Goal: Task Accomplishment & Management: Complete application form

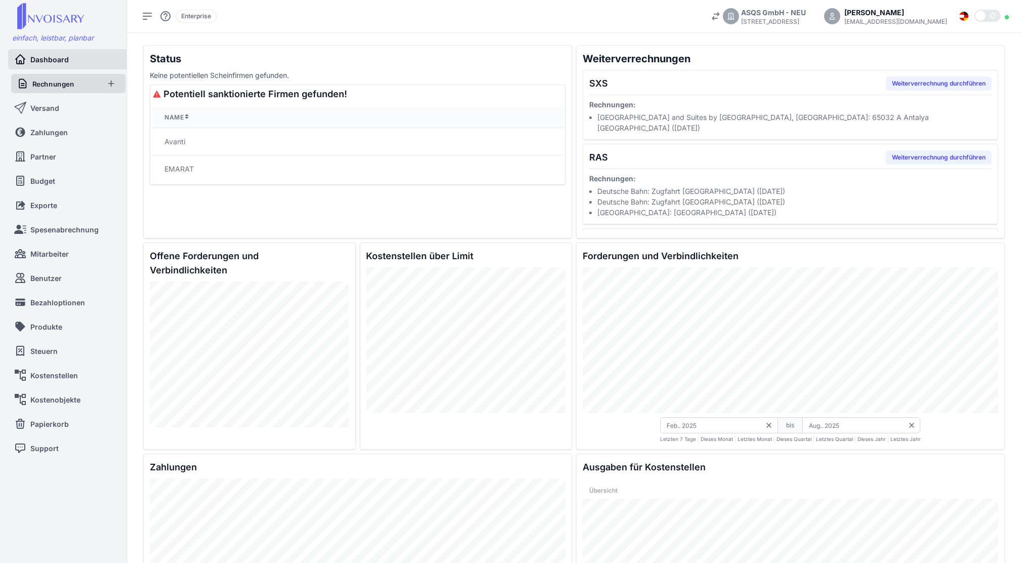
click at [86, 85] on link "Rechnungen" at bounding box center [58, 83] width 82 height 19
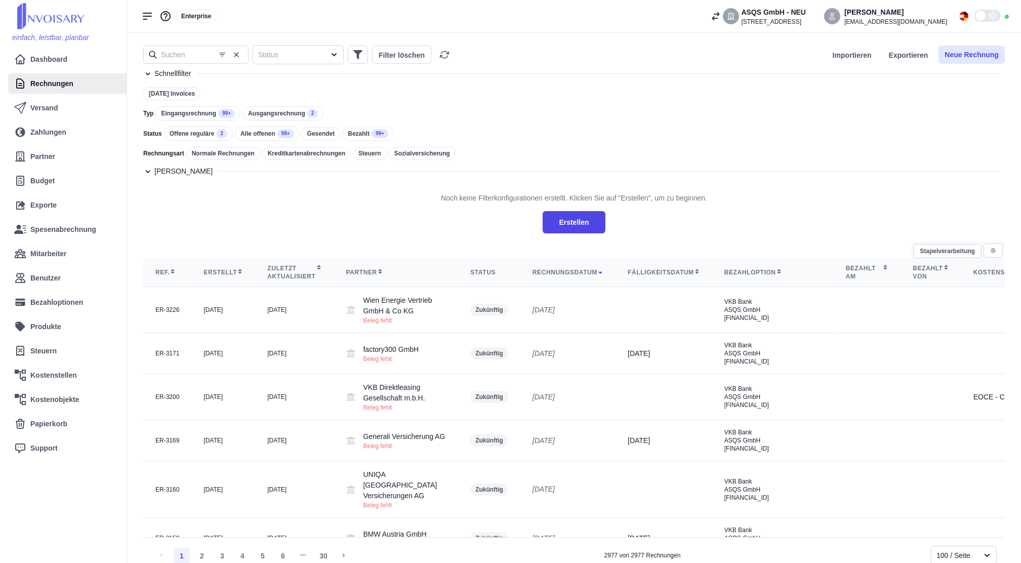
click at [977, 49] on button "Neue Rechnung" at bounding box center [972, 55] width 66 height 18
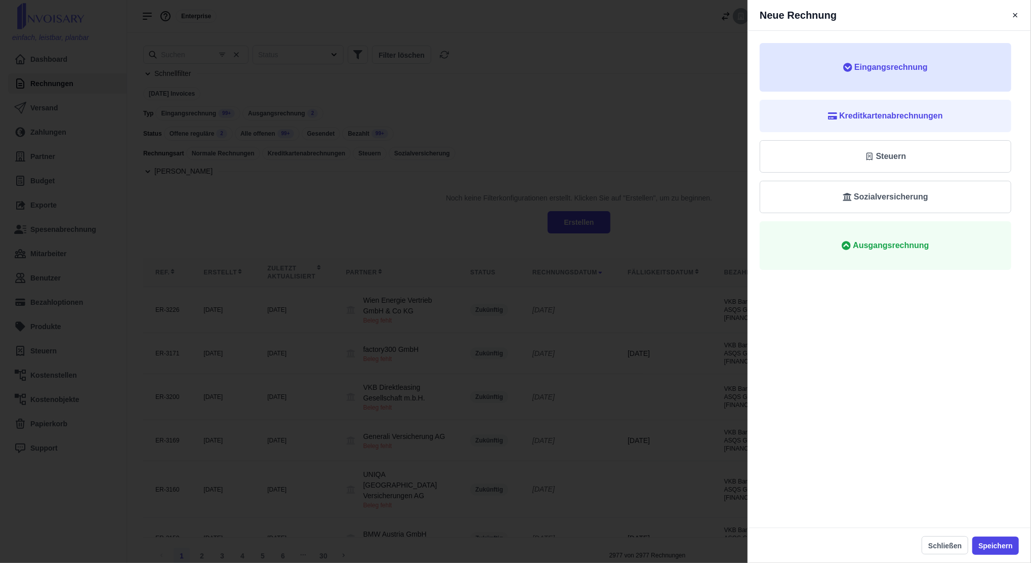
click at [918, 70] on span "Eingangsrechnung" at bounding box center [891, 67] width 73 height 12
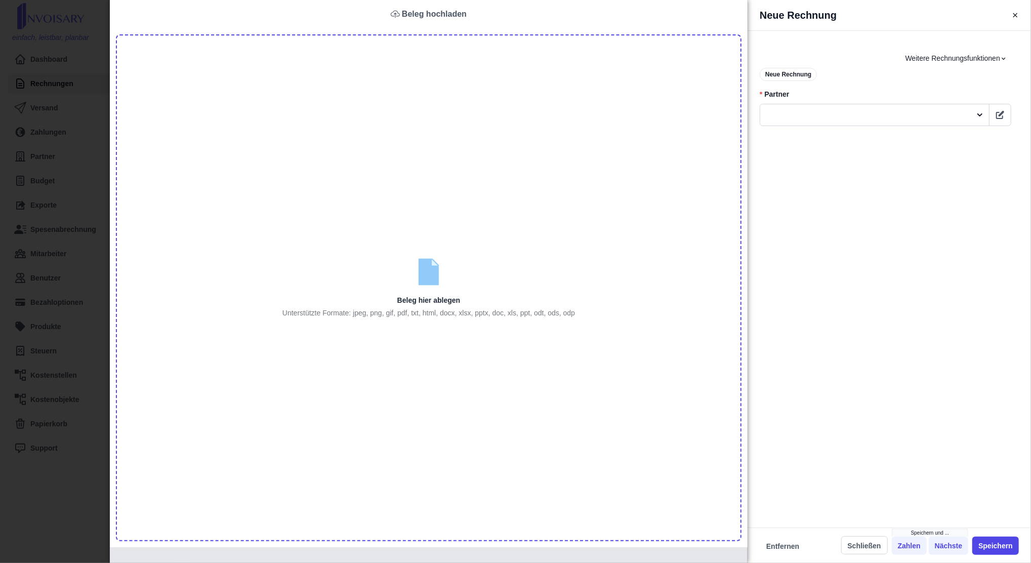
type input "C:\fakepath\Rechnung_RE000221287 (1).pdf"
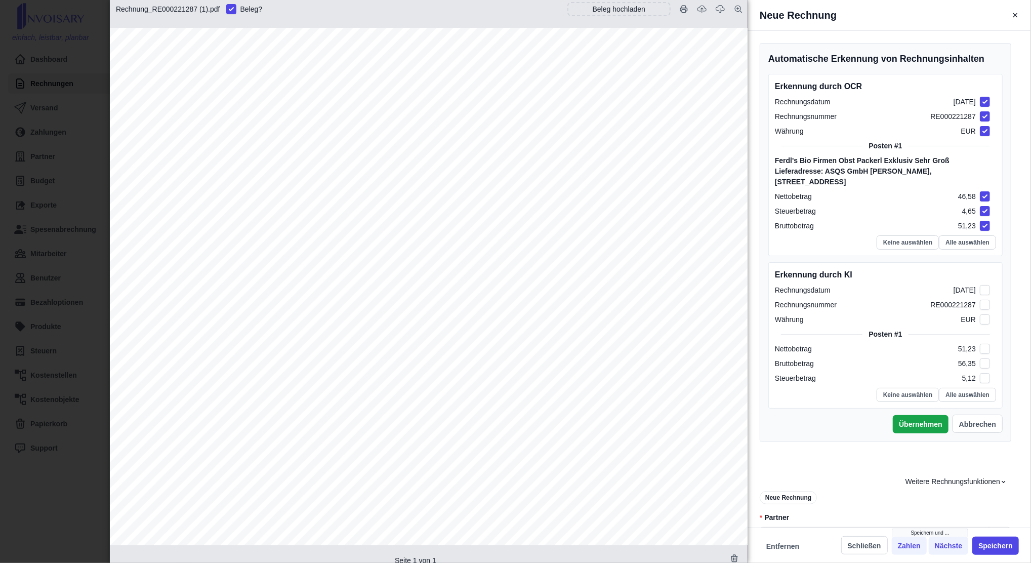
checkbox input "true"
checkbox input "false"
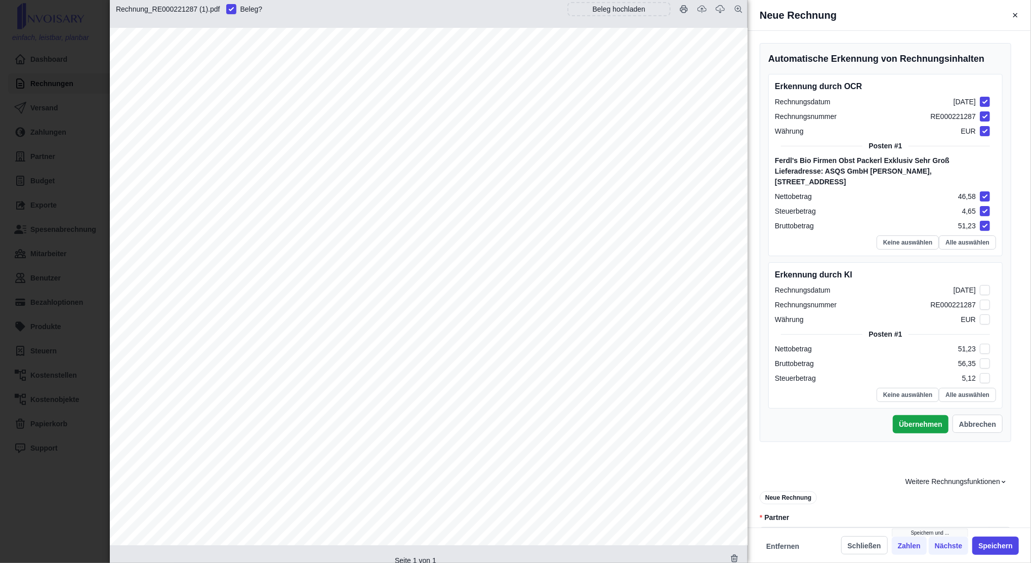
checkbox input "false"
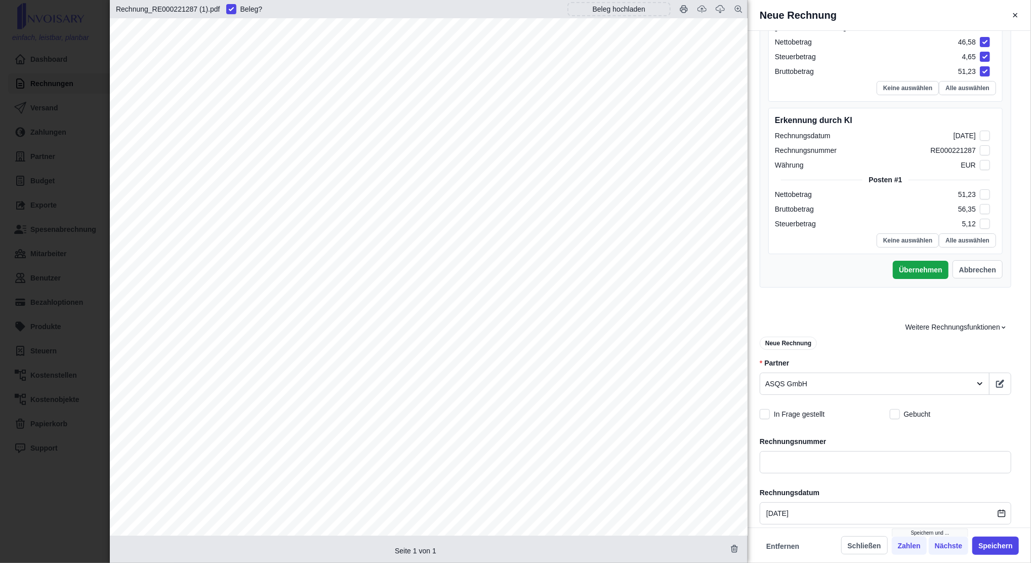
scroll to position [235, 0]
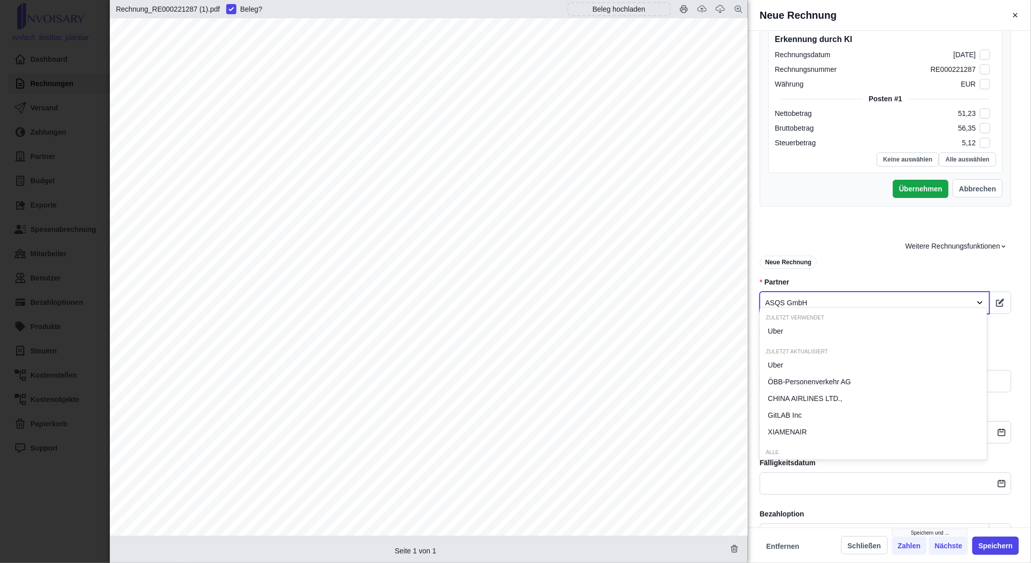
click at [805, 297] on div at bounding box center [866, 303] width 201 height 13
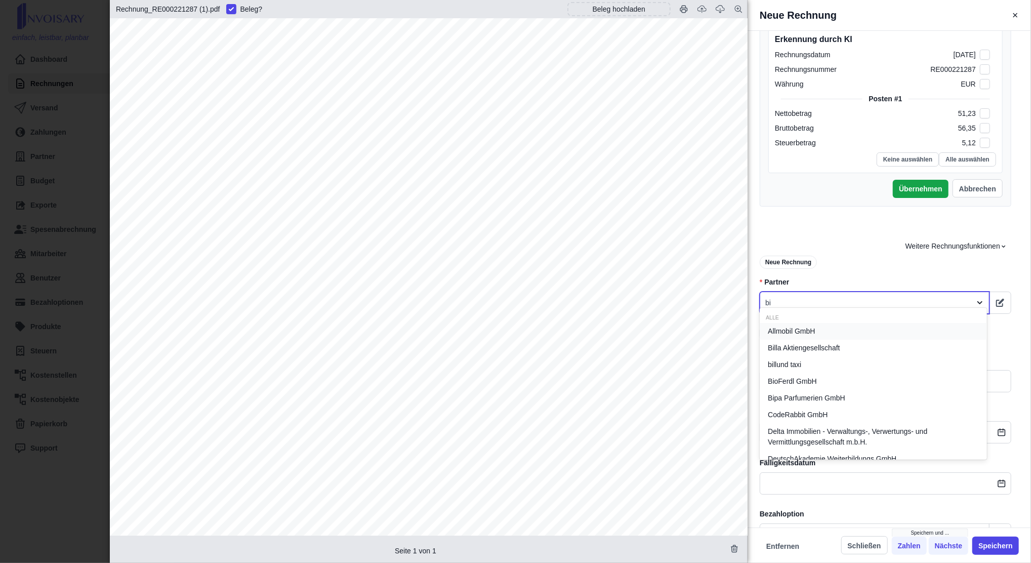
type input "bio"
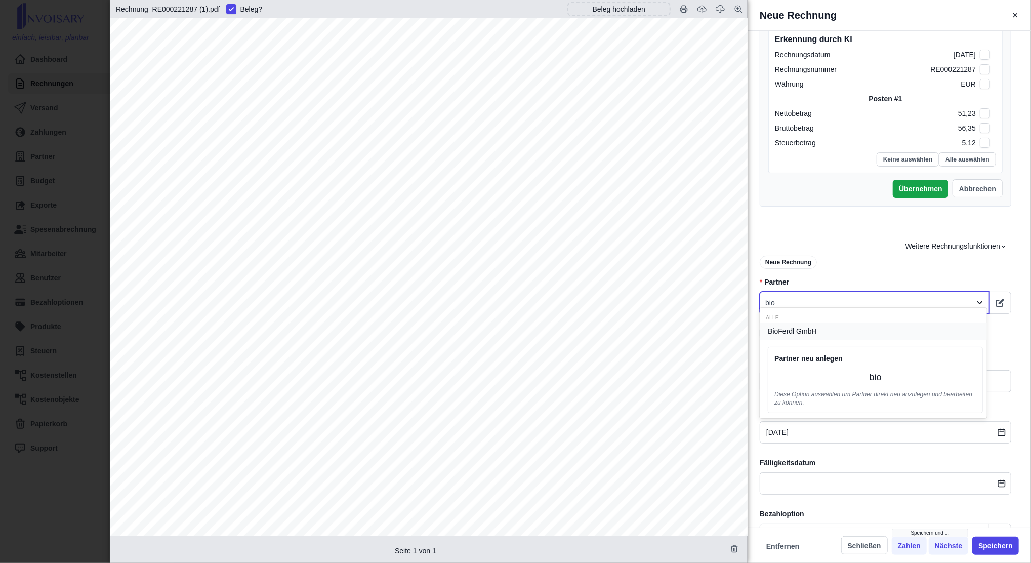
click at [808, 328] on span "BioFerdl GmbH" at bounding box center [792, 331] width 49 height 11
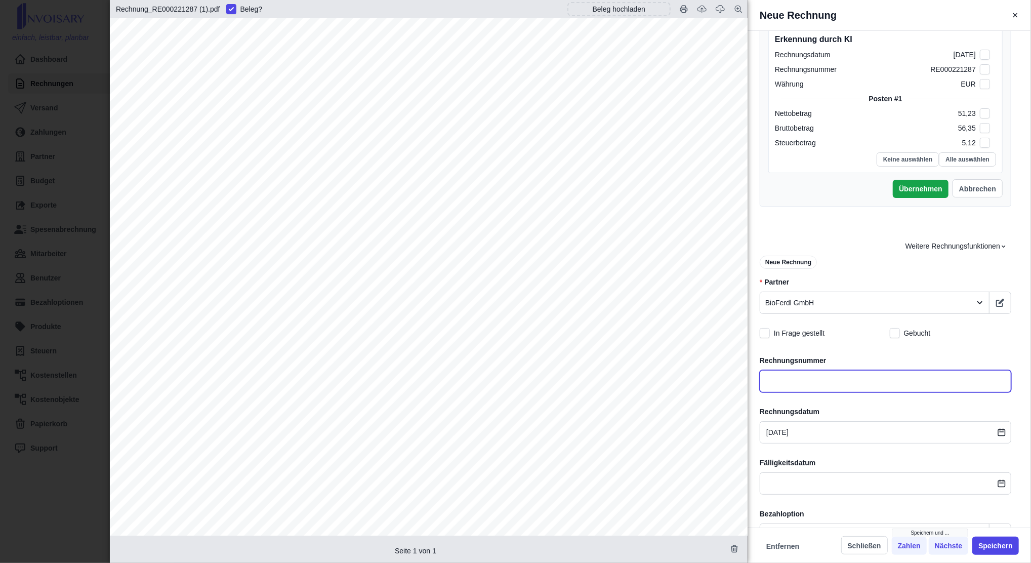
click at [803, 375] on input "text" at bounding box center [886, 381] width 252 height 22
click at [271, 240] on span "Rechnungs-Nr.: RE000221287" at bounding box center [221, 239] width 146 height 10
copy span "RE000221287"
click at [769, 370] on input "text" at bounding box center [886, 381] width 252 height 22
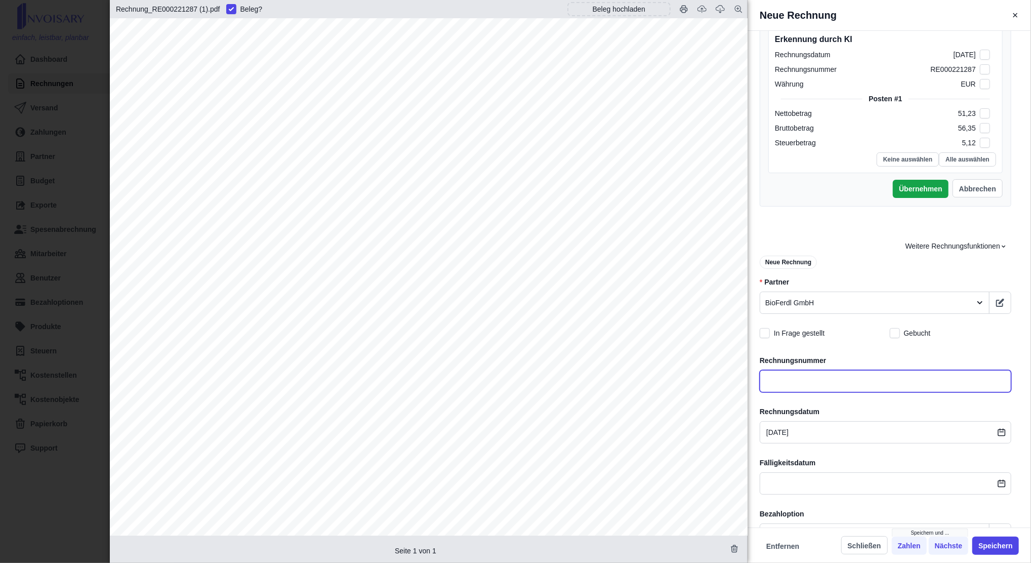
paste input "RE000221287"
type input "RE000221287"
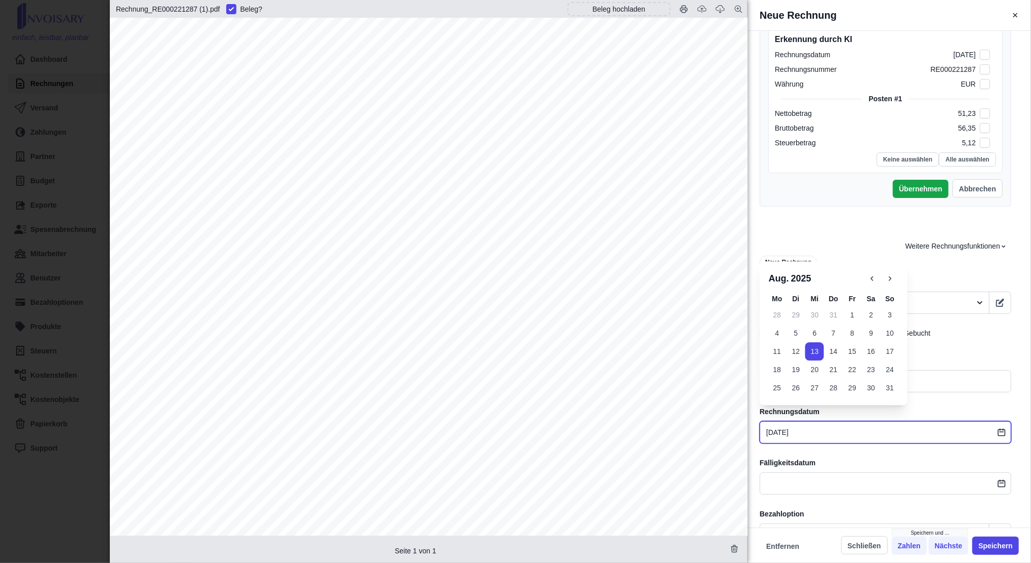
click at [794, 421] on input "[DATE]" at bounding box center [886, 432] width 252 height 22
click at [798, 347] on button "12" at bounding box center [796, 351] width 19 height 18
type input "[DATE]"
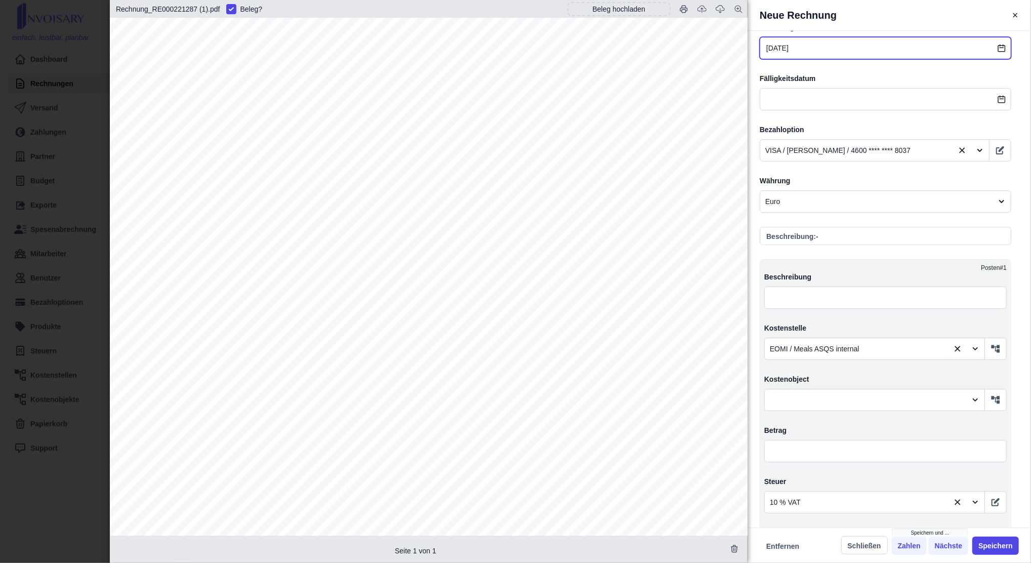
scroll to position [636, 0]
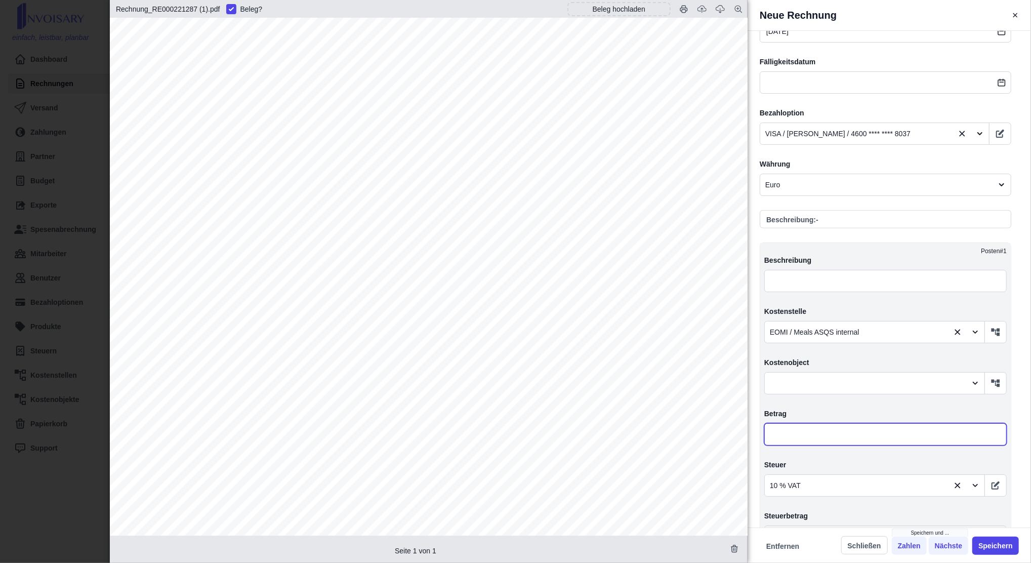
click at [847, 423] on input "text" at bounding box center [886, 434] width 243 height 22
type input "5,00"
type input "5,50"
type input "0,50"
type input "56,10"
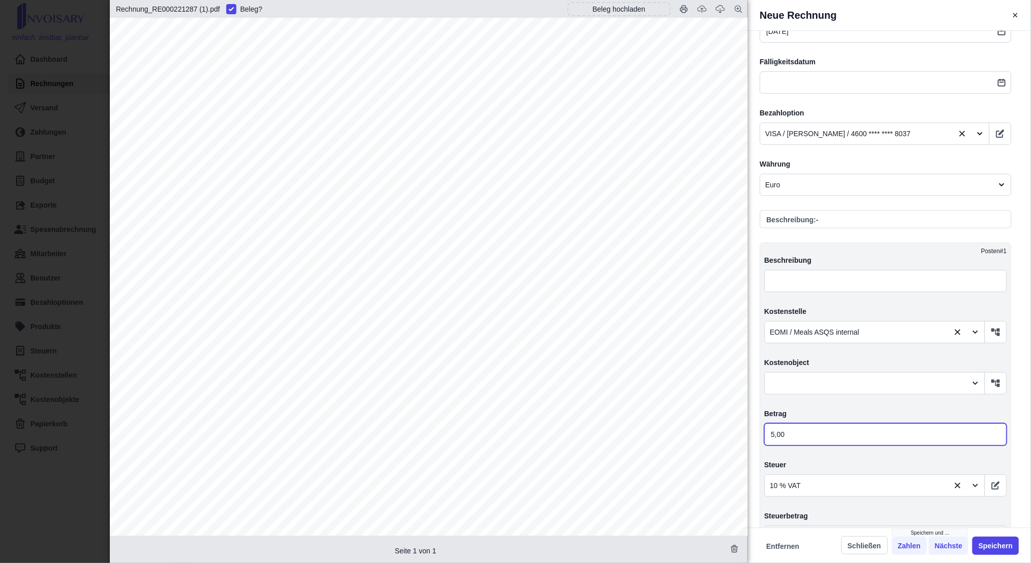
type input "5,10"
type input "51,20"
type input "56,32"
type input "5,12"
type input "51,23"
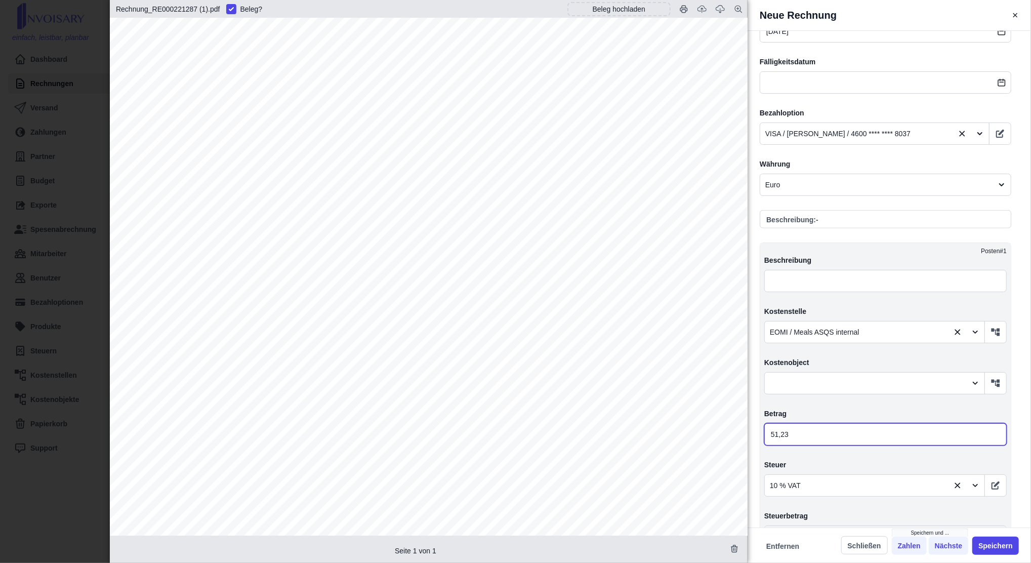
type input "56,35"
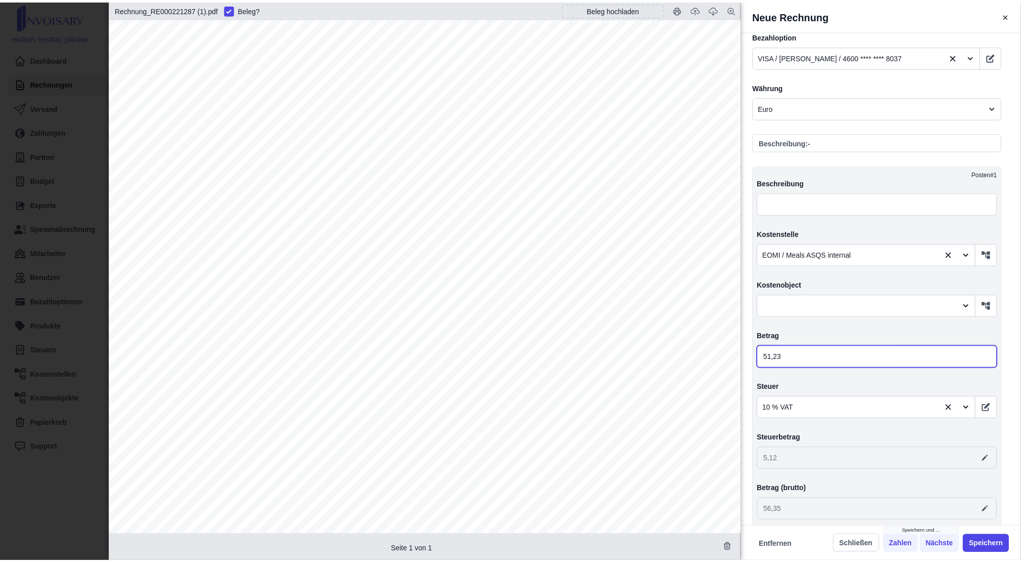
scroll to position [813, 0]
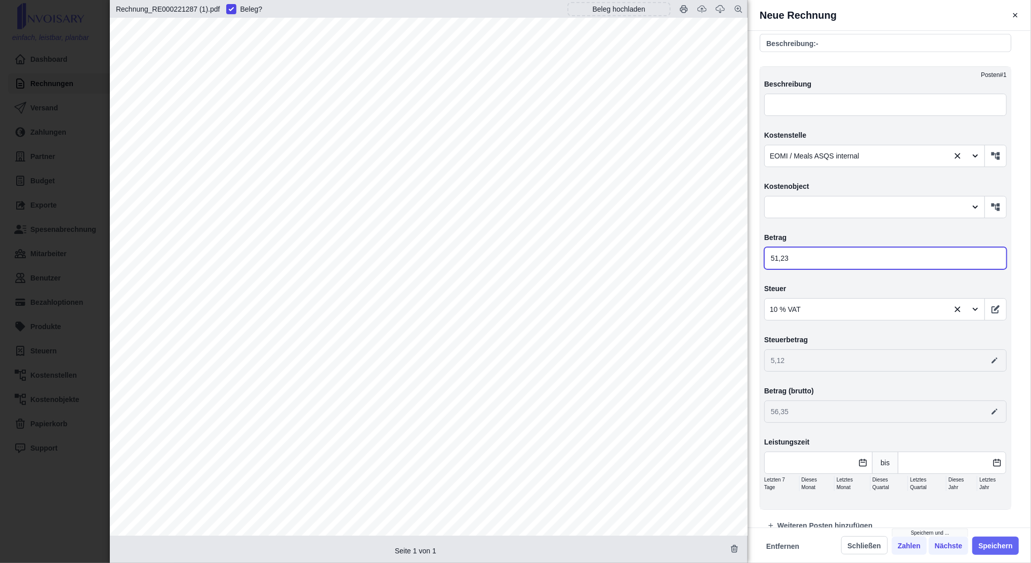
type input "51,23"
click at [1000, 546] on button "Speichern" at bounding box center [996, 546] width 47 height 18
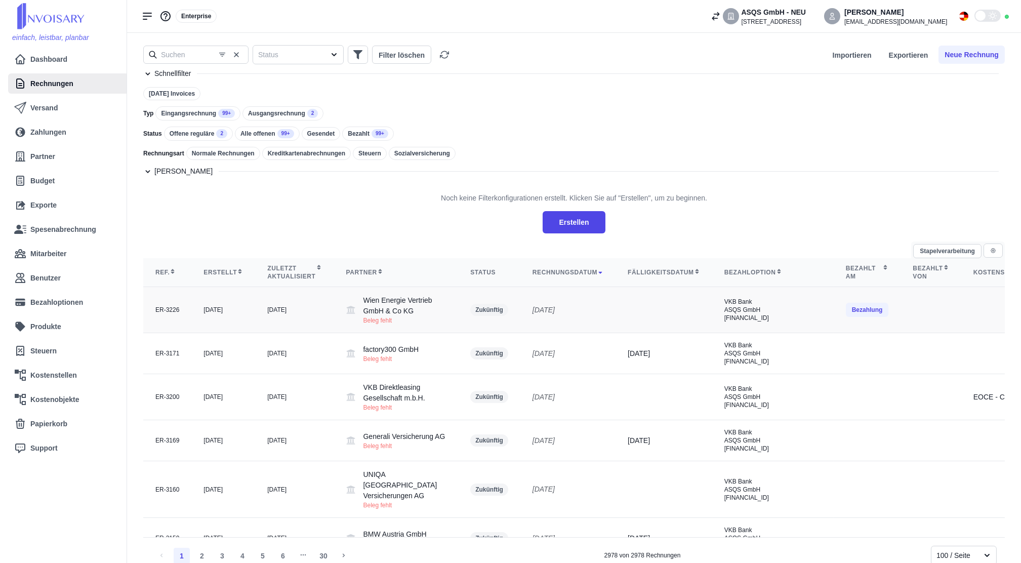
click at [483, 333] on td "Zukünftig" at bounding box center [489, 310] width 62 height 46
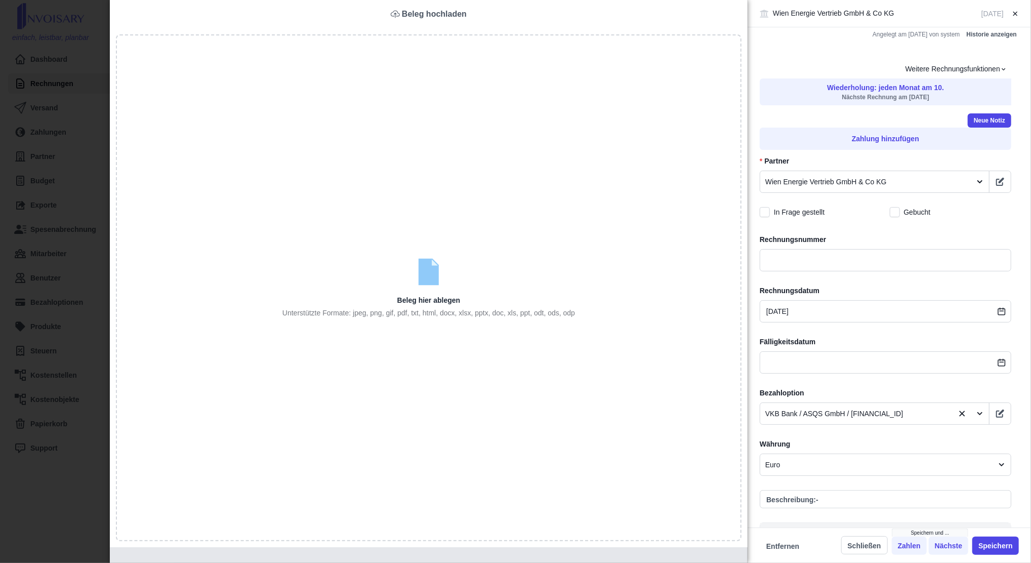
click at [43, 300] on div "Wien Energie Vertrieb GmbH & Co KG [DATE] Angelegt am [DATE] von system Histori…" at bounding box center [515, 281] width 1031 height 563
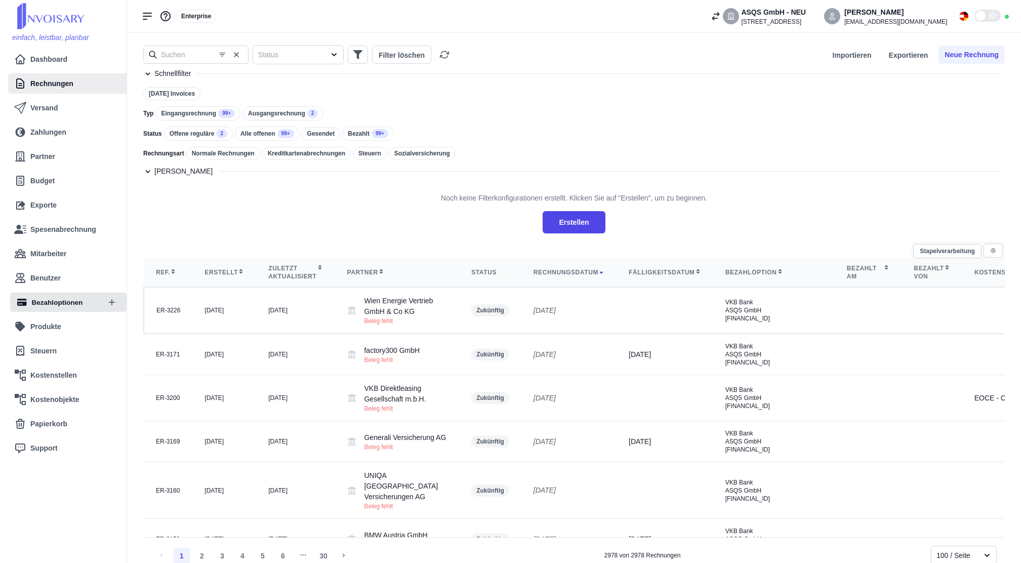
click at [51, 292] on nav "Dashboard Rechnungen Versand Zahlungen Partner Budget Exporte Spesenabrechnung …" at bounding box center [68, 259] width 137 height 421
click at [66, 293] on link "Bezahloptionen" at bounding box center [57, 302] width 85 height 20
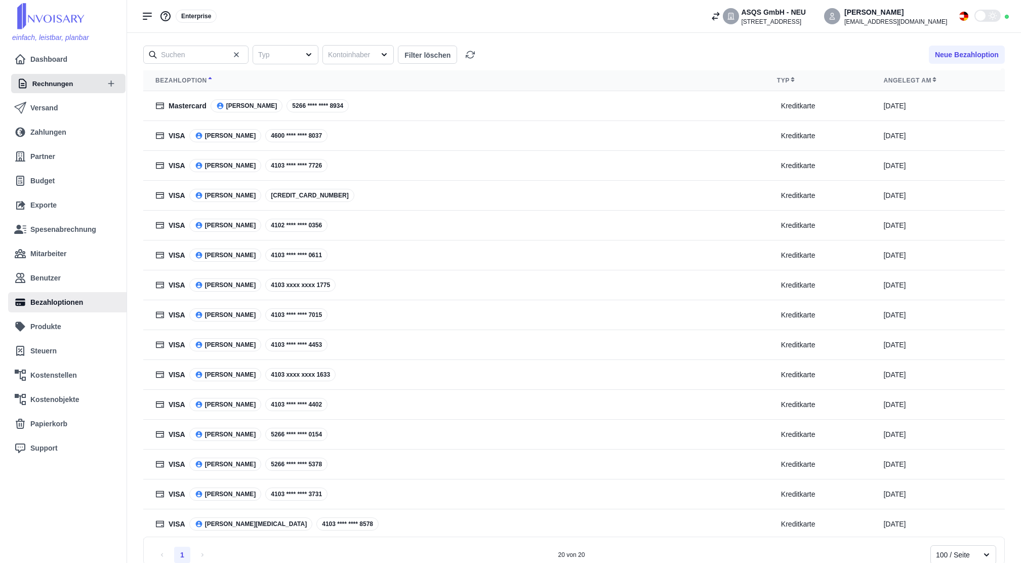
click at [44, 82] on span "Rechnungen" at bounding box center [52, 83] width 41 height 10
